Goal: Navigation & Orientation: Find specific page/section

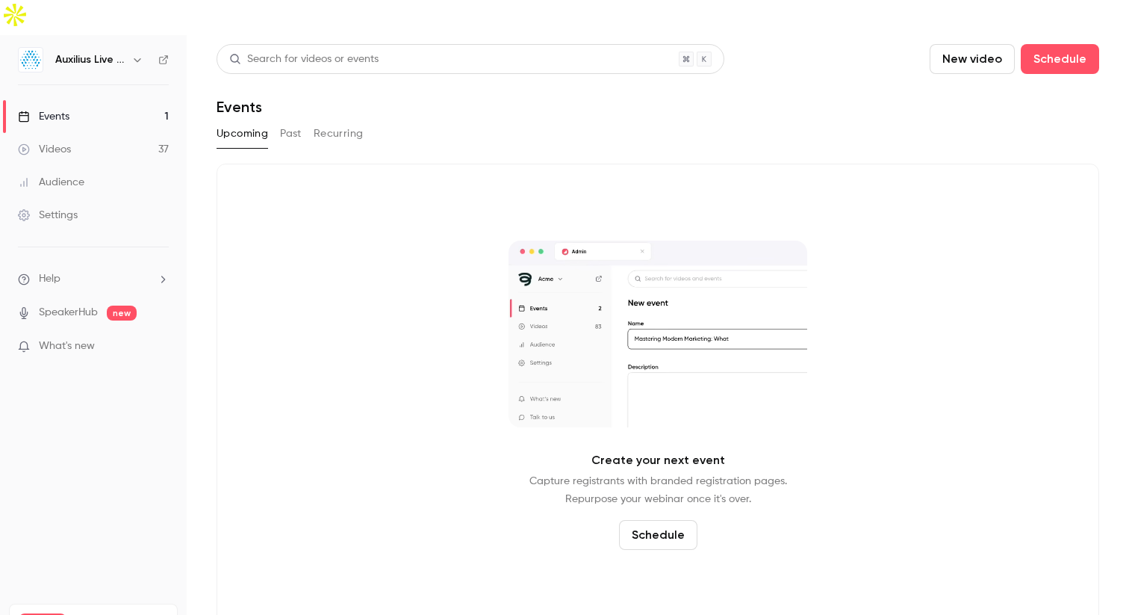
click at [66, 85] on ul "Events 1 Videos 37 Audience Settings" at bounding box center [93, 165] width 187 height 161
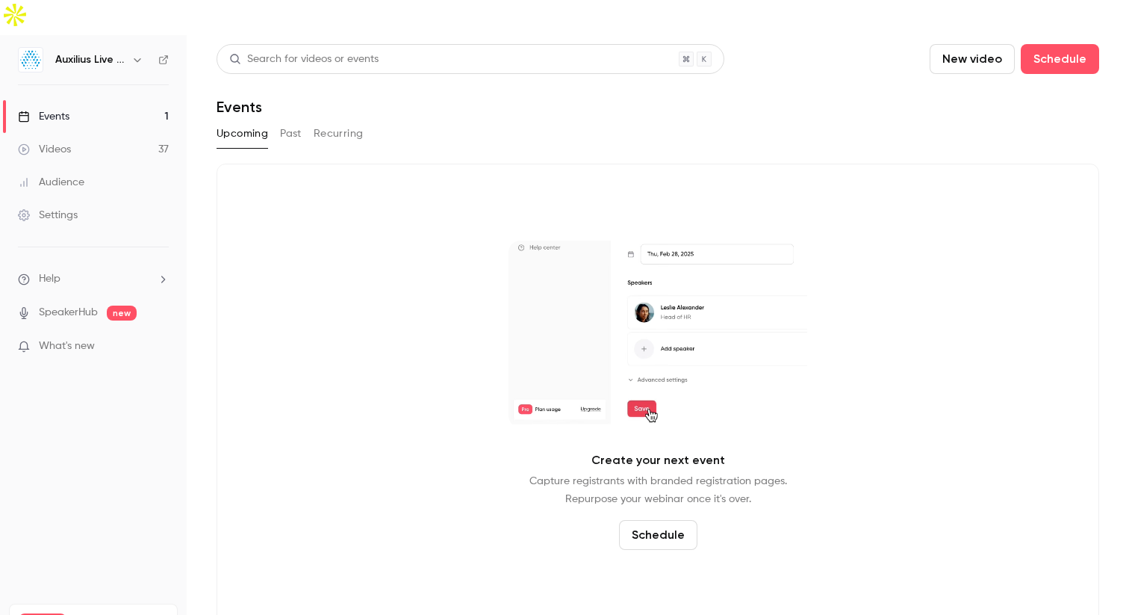
click at [58, 109] on div "Events" at bounding box center [44, 116] width 52 height 15
click at [78, 100] on link "Events 1" at bounding box center [93, 116] width 187 height 33
